Goal: Information Seeking & Learning: Find specific fact

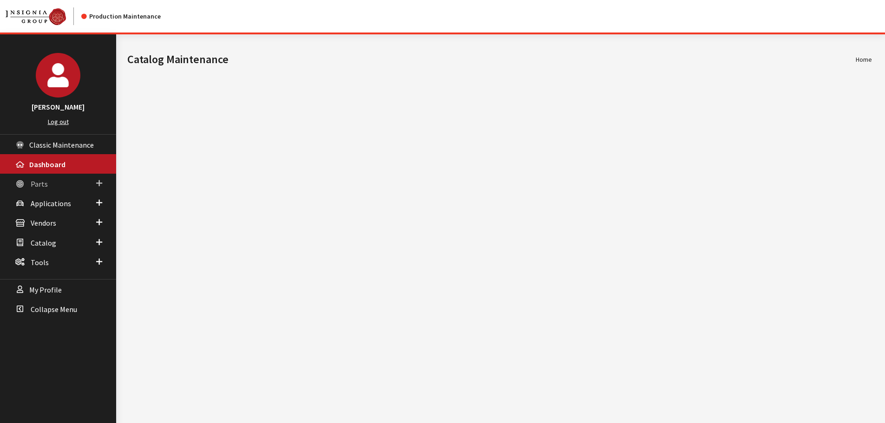
click at [68, 182] on link "Parts" at bounding box center [58, 184] width 116 height 20
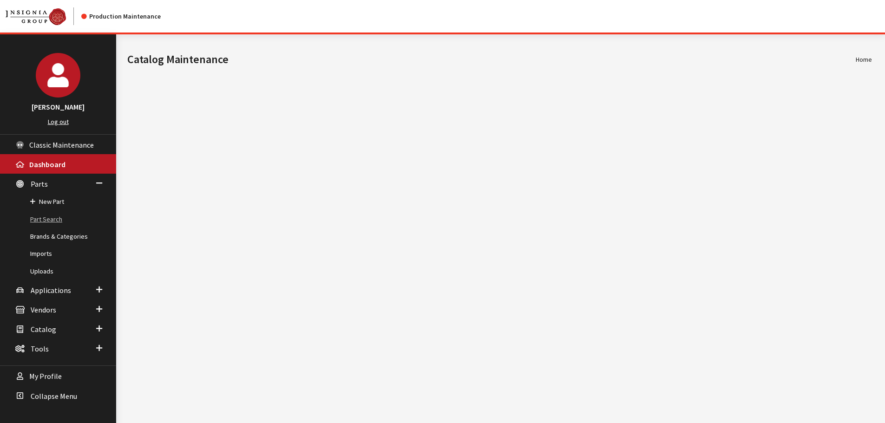
click at [53, 214] on link "Part Search" at bounding box center [58, 219] width 116 height 17
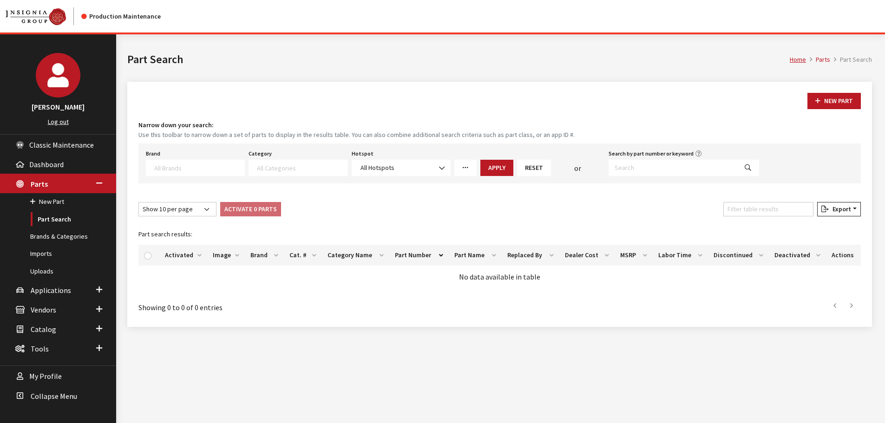
select select
click at [672, 171] on input "Search by part number or keyword" at bounding box center [673, 168] width 129 height 16
paste input "000065760A"
type input "000065760A"
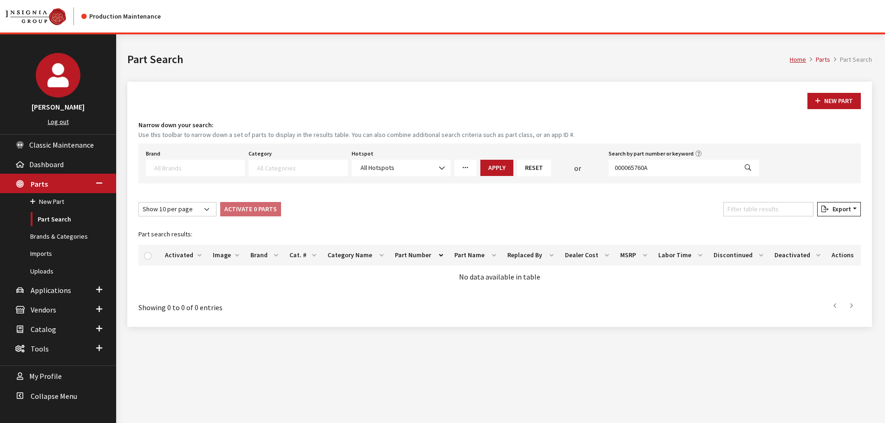
select select
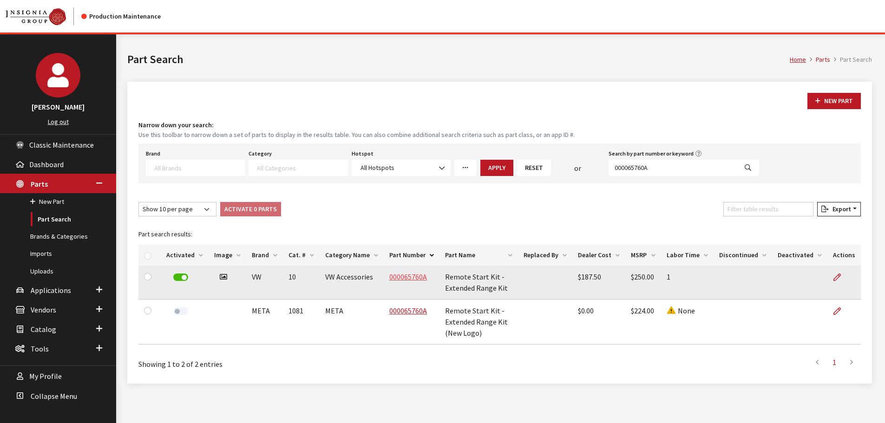
click at [397, 277] on link "000065760A" at bounding box center [408, 276] width 38 height 9
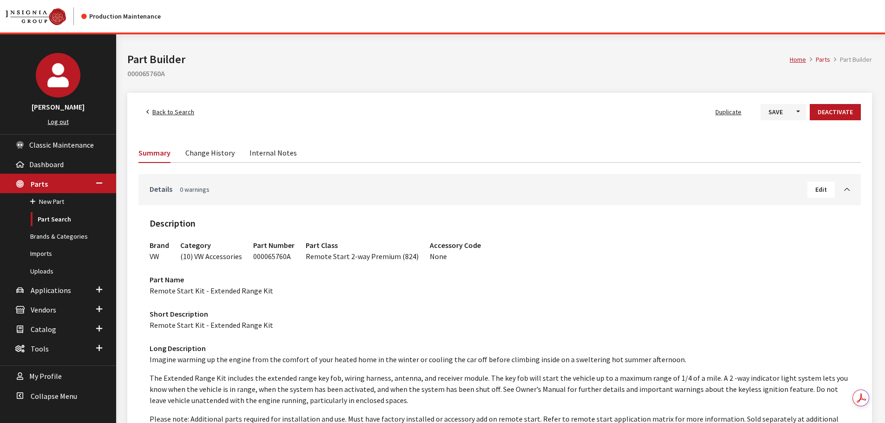
click at [439, 188] on link "Details 0 warnings" at bounding box center [479, 189] width 658 height 11
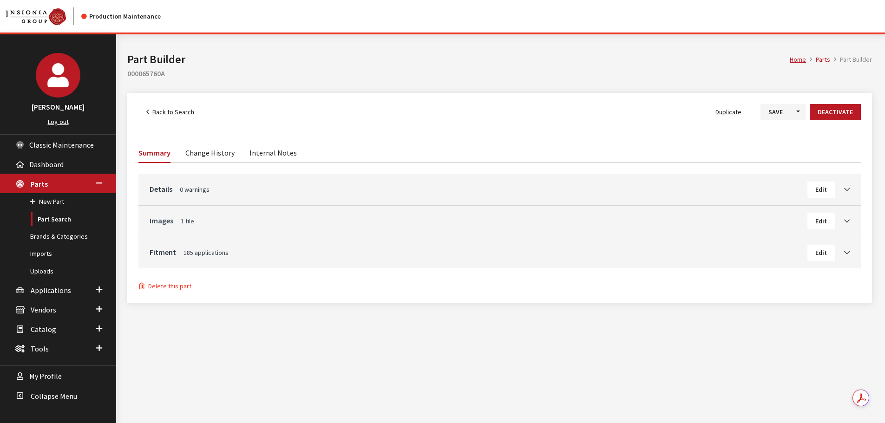
click at [420, 222] on link "Images 1 file" at bounding box center [479, 220] width 658 height 11
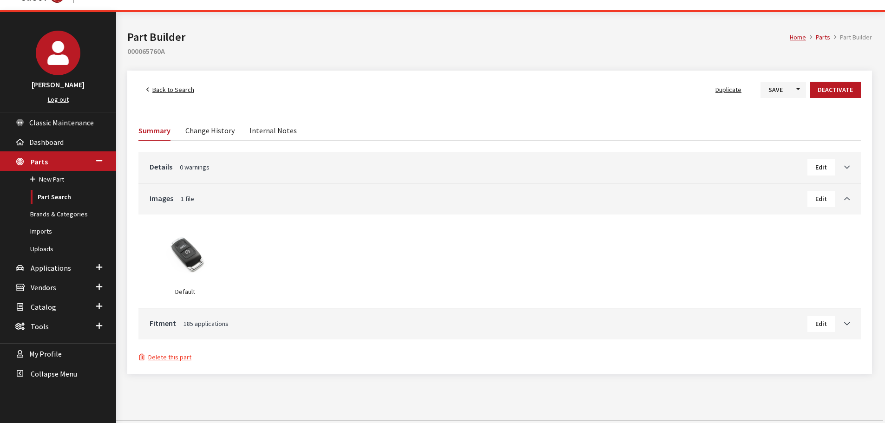
scroll to position [34, 0]
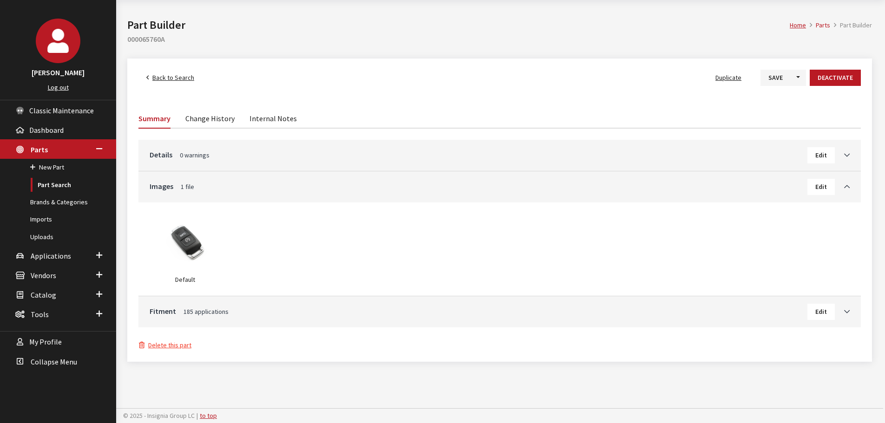
click at [152, 71] on link "Back to Search" at bounding box center [170, 78] width 64 height 16
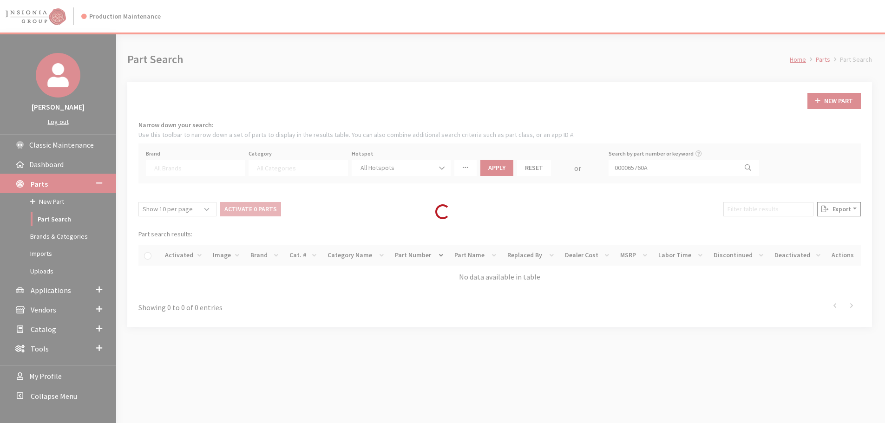
select select
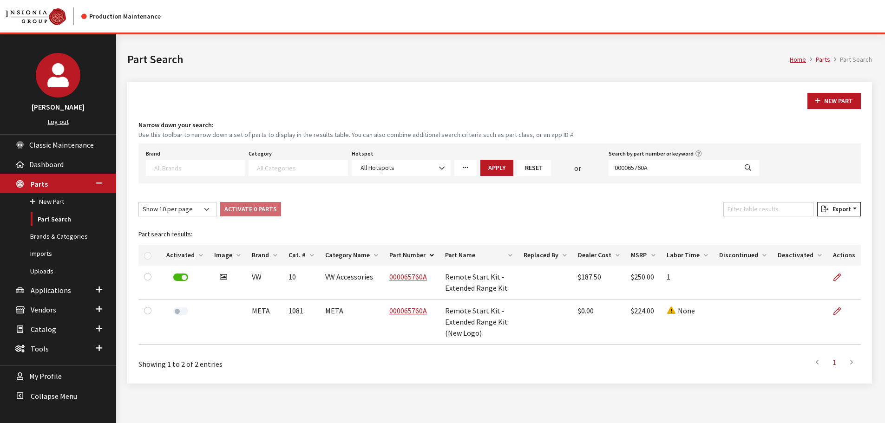
drag, startPoint x: 871, startPoint y: 104, endPoint x: 891, endPoint y: 113, distance: 21.4
click at [871, 104] on div "New Part Narrow down your search: Use this toolbar to narrow down a set of part…" at bounding box center [499, 233] width 745 height 302
